Goal: Task Accomplishment & Management: Manage account settings

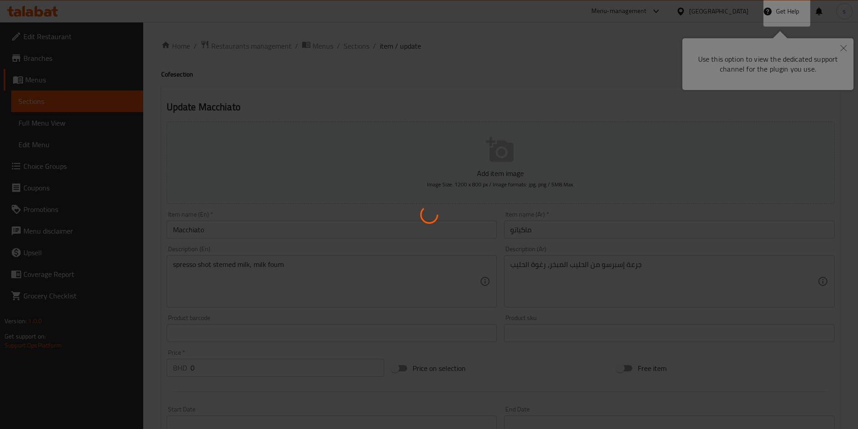
type input "إضافات للحجم صغير"
type input "0"
type input "1"
type input "إختيارك للسكر"
type input "1"
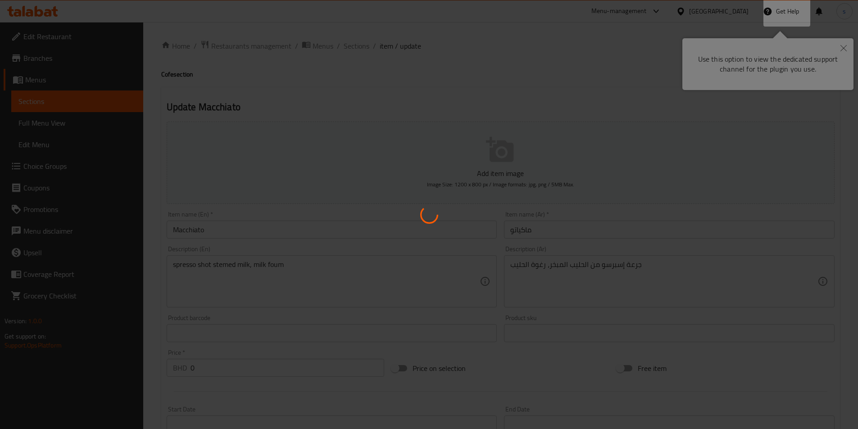
type input "1"
type input "إضافات للحجم وسط"
type input "0"
type input "1"
type input "إختيارك للسكر"
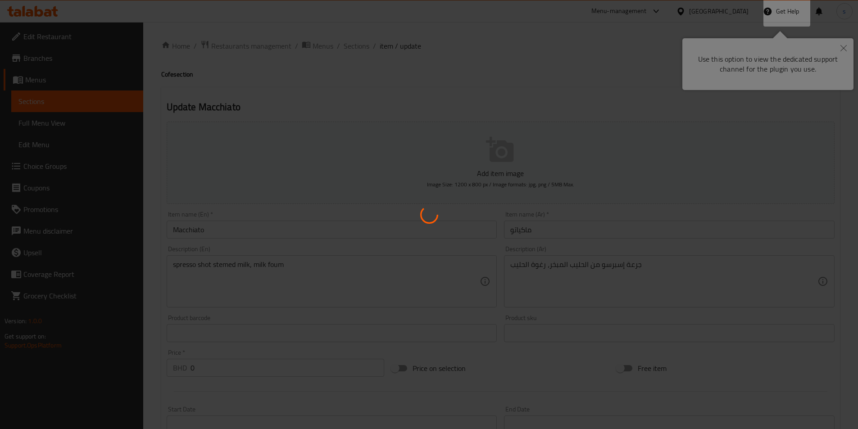
type input "1"
type input "إضافات للحجم كبير"
type input "0"
type input "1"
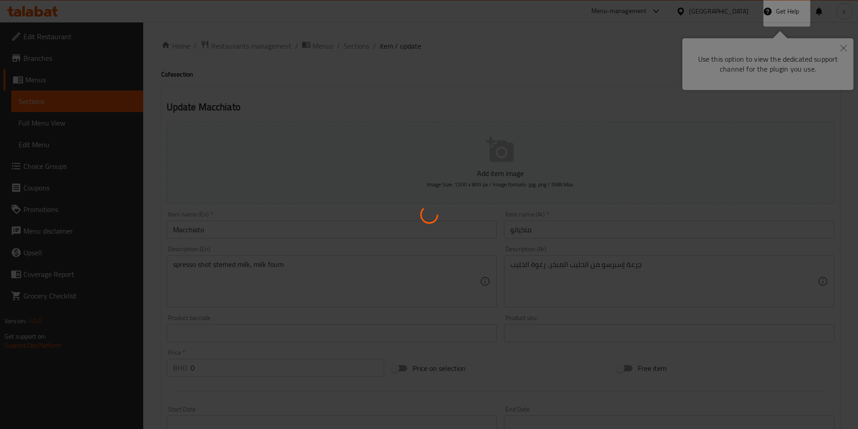
type input "إختيارك للسكر"
type input "1"
drag, startPoint x: 477, startPoint y: 154, endPoint x: 705, endPoint y: 149, distance: 228.4
click at [480, 149] on div at bounding box center [429, 214] width 858 height 429
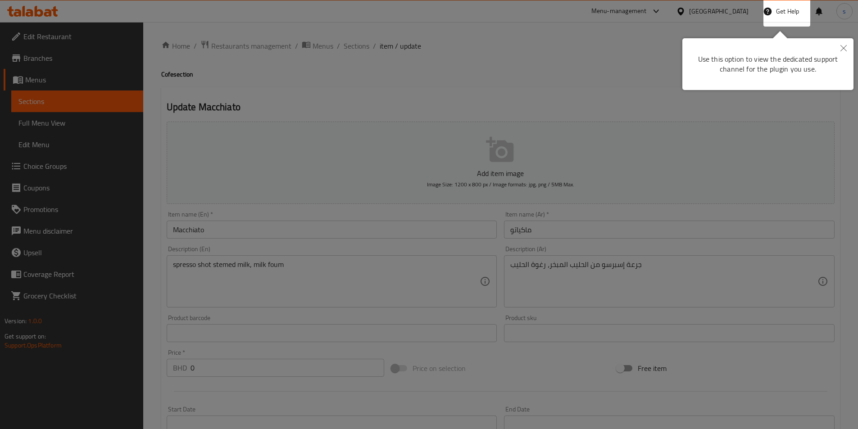
click at [843, 50] on icon "Close" at bounding box center [843, 48] width 6 height 6
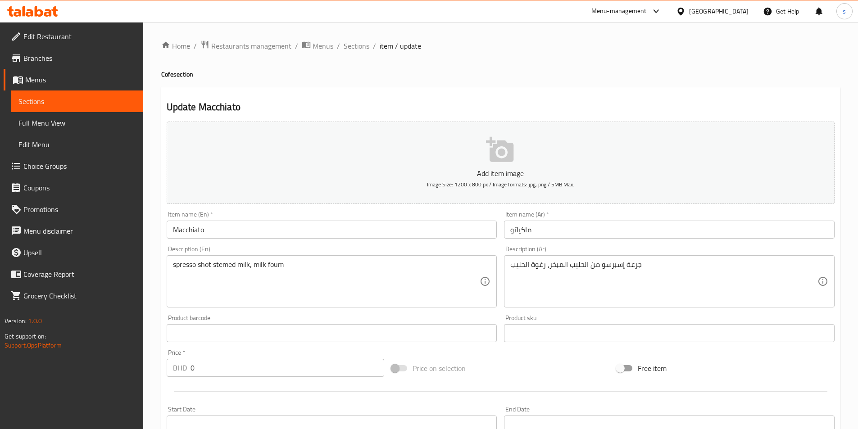
click at [45, 15] on icon at bounding box center [48, 13] width 8 height 8
